Goal: Information Seeking & Learning: Check status

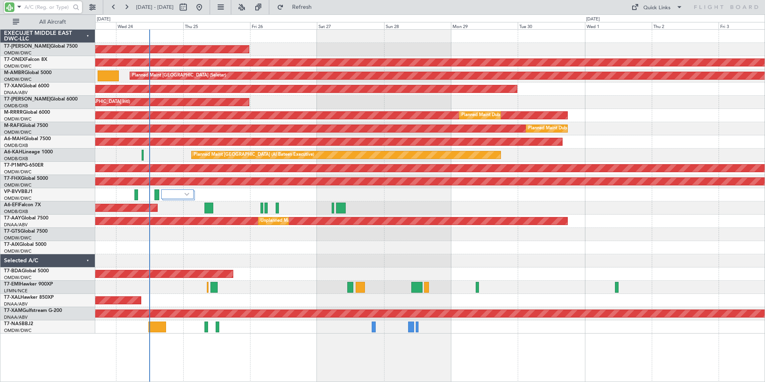
click at [60, 97] on div "T7-AZIZI Global 6000" at bounding box center [49, 99] width 91 height 7
click at [20, 8] on span at bounding box center [19, 7] width 10 height 10
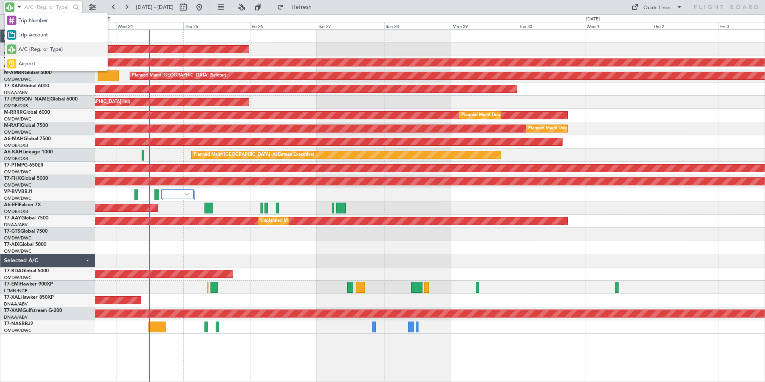
click at [30, 49] on span "A/C (Reg. or Type)" at bounding box center [40, 50] width 44 height 8
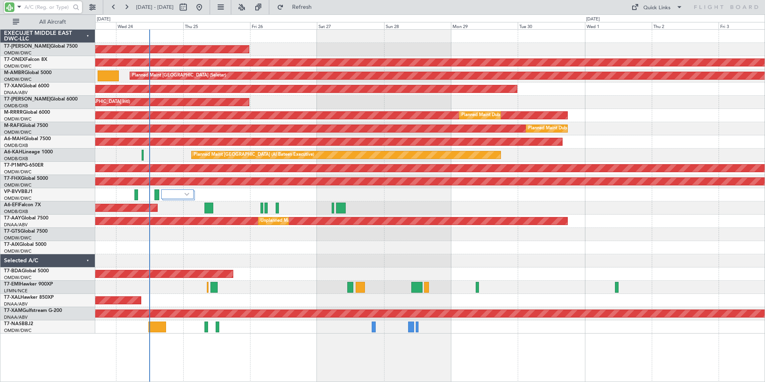
click at [50, 5] on input "text" at bounding box center [47, 7] width 46 height 12
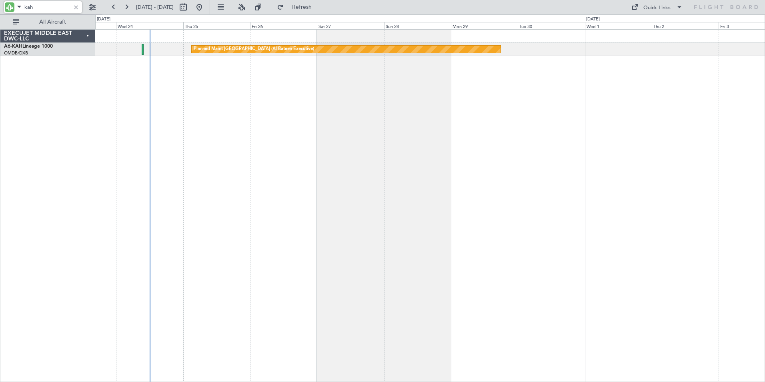
type input "kah"
click at [76, 8] on div at bounding box center [76, 7] width 9 height 9
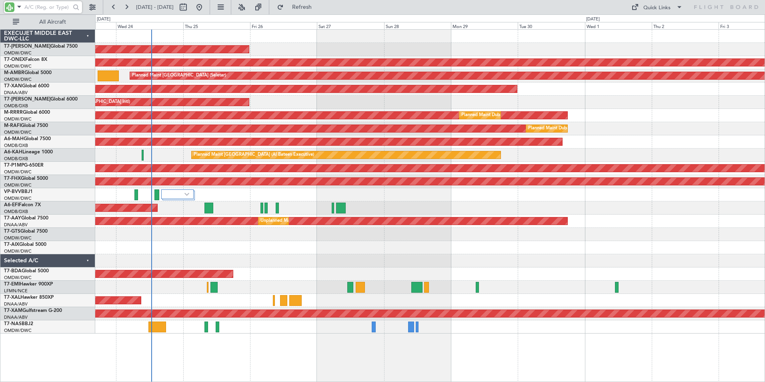
click at [628, 210] on div "AOG Maint [GEOGRAPHIC_DATA] (Dubai Intl) AOG Maint" at bounding box center [429, 207] width 669 height 13
click at [629, 208] on div "AOG Maint [GEOGRAPHIC_DATA] (Dubai Intl) AOG Maint" at bounding box center [429, 207] width 669 height 13
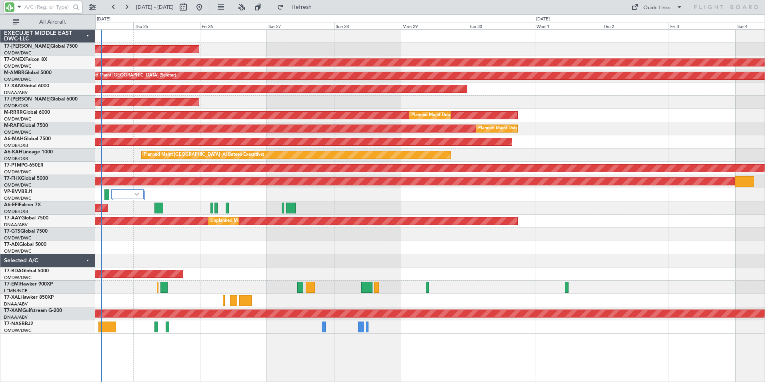
click at [383, 365] on div "Planned Maint Dubai (Al Maktoum Intl) Planned Maint Nurnberg Planned Maint [GEO…" at bounding box center [430, 205] width 670 height 353
